Goal: Transaction & Acquisition: Purchase product/service

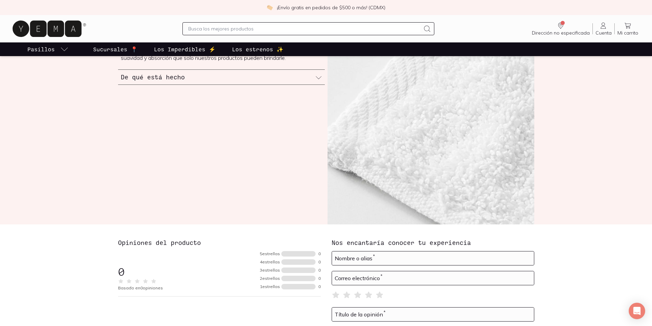
scroll to position [240, 0]
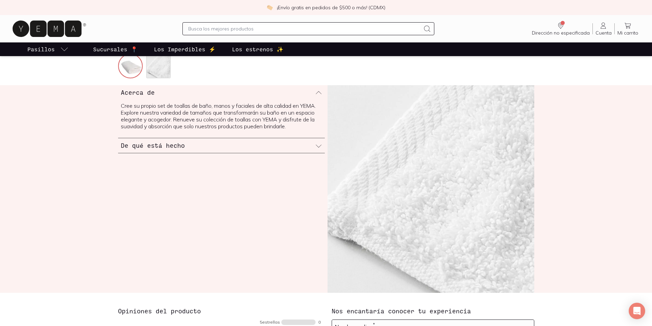
click at [313, 149] on div "De qué está hecho" at bounding box center [221, 145] width 207 height 15
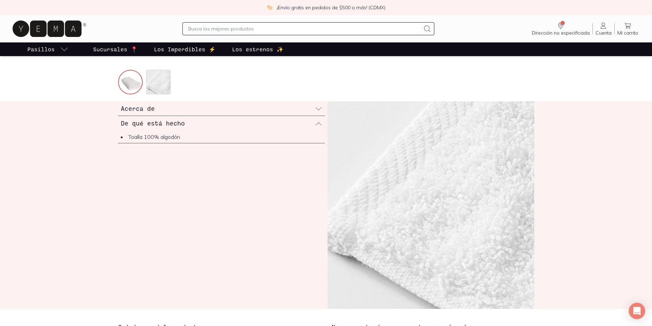
scroll to position [160, 0]
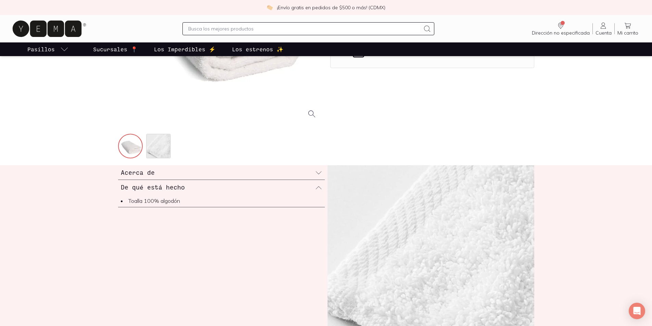
click at [228, 200] on li "Toalla 100% algodón" at bounding box center [221, 201] width 201 height 7
click at [317, 173] on icon at bounding box center [319, 173] width 6 height 3
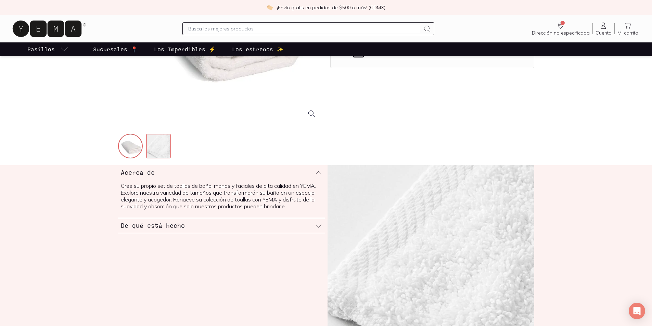
click at [161, 149] on img at bounding box center [159, 147] width 25 height 25
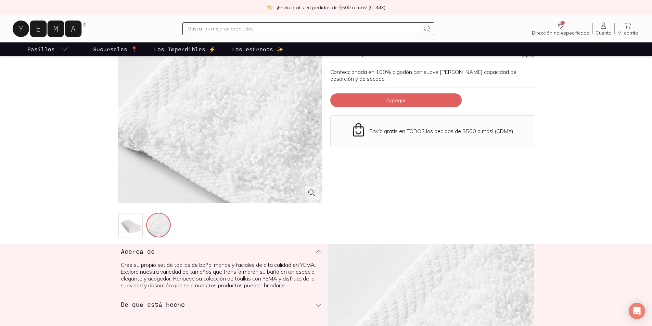
scroll to position [0, 0]
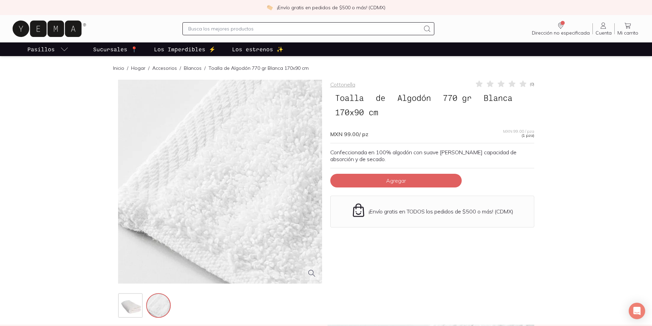
click at [216, 31] on input "text" at bounding box center [304, 29] width 232 height 8
click at [270, 67] on p "Toalla de Algodón 770 gr Blanca 170x90 cm" at bounding box center [259, 68] width 100 height 7
click at [415, 28] on input "text" at bounding box center [304, 29] width 232 height 8
type input "toalla de 70x90"
